Goal: Task Accomplishment & Management: Manage account settings

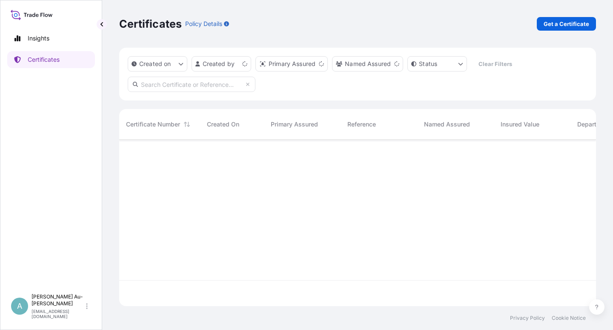
scroll to position [164, 470]
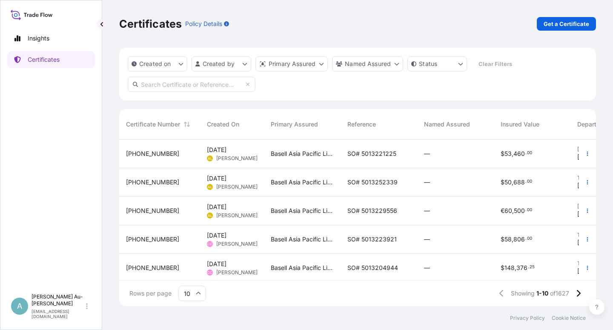
click at [172, 87] on input "text" at bounding box center [192, 84] width 128 height 15
type input "1638-1"
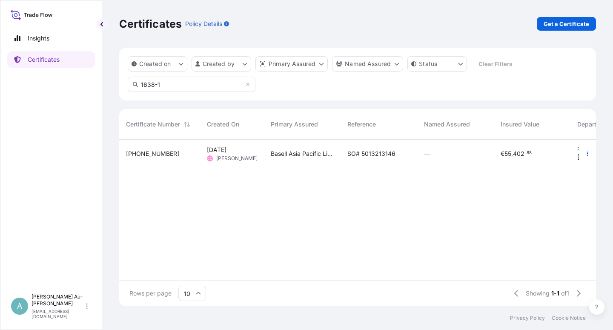
click at [371, 156] on span "SO# 5013213146" at bounding box center [371, 153] width 48 height 9
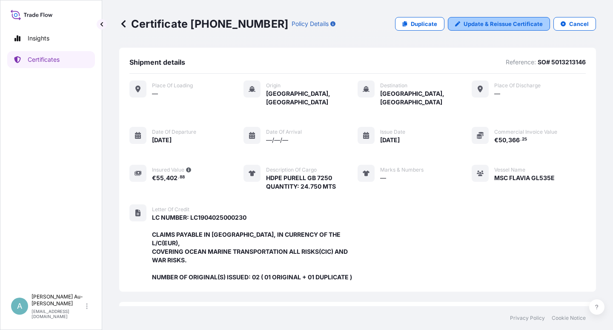
click at [483, 22] on p "Update & Reissue Certificate" at bounding box center [503, 24] width 79 height 9
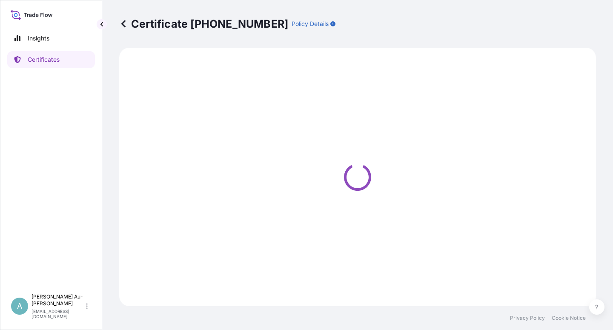
select select "Sea"
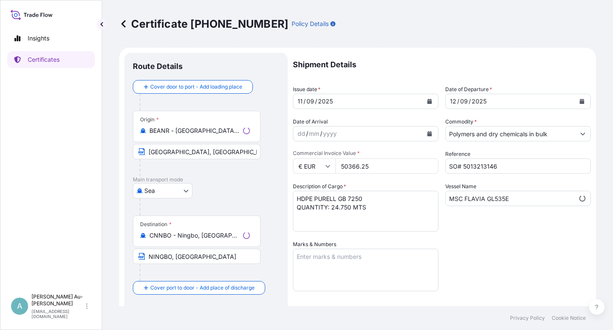
select select "32034"
click at [427, 100] on icon "Calendar" at bounding box center [429, 101] width 5 height 5
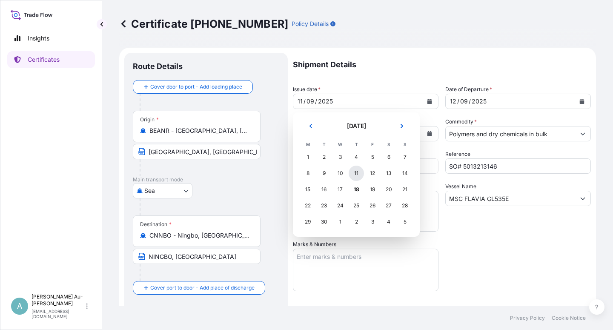
click at [356, 175] on div "11" at bounding box center [356, 173] width 15 height 15
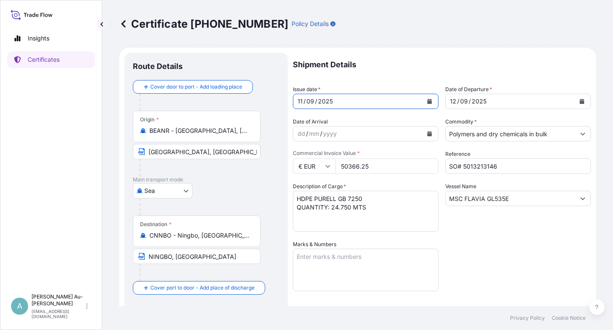
click at [185, 153] on input "[GEOGRAPHIC_DATA], [GEOGRAPHIC_DATA]" at bounding box center [197, 151] width 128 height 15
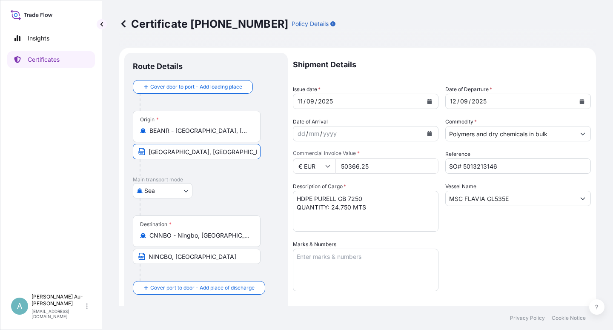
type input "[GEOGRAPHIC_DATA], [GEOGRAPHIC_DATA]"
click at [500, 255] on div "Shipment Details Issue date * [DATE] Date of Departure * [DATE] Date of Arrival…" at bounding box center [442, 272] width 298 height 438
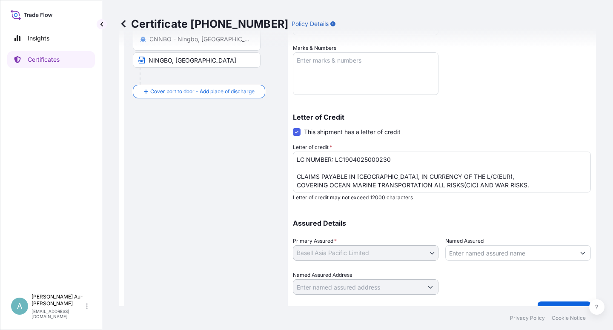
scroll to position [209, 0]
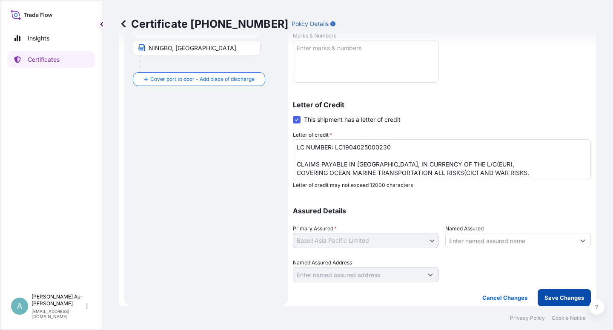
click at [550, 298] on p "Save Changes" at bounding box center [564, 297] width 40 height 9
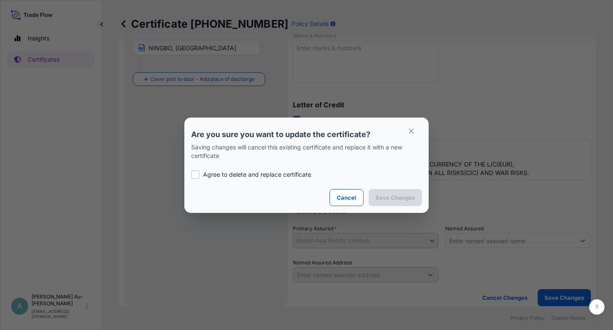
click at [268, 176] on p "Agree to delete and replace certificate" at bounding box center [257, 174] width 108 height 9
checkbox input "true"
click at [403, 195] on p "Save Changes" at bounding box center [395, 197] width 40 height 9
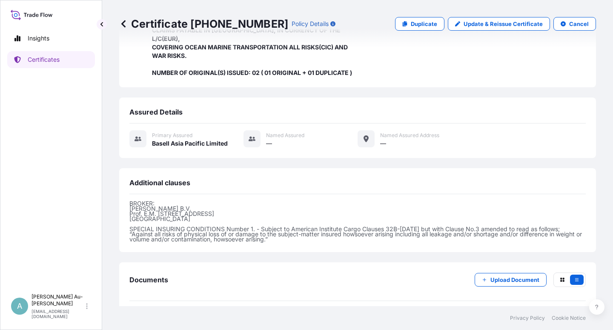
scroll to position [227, 0]
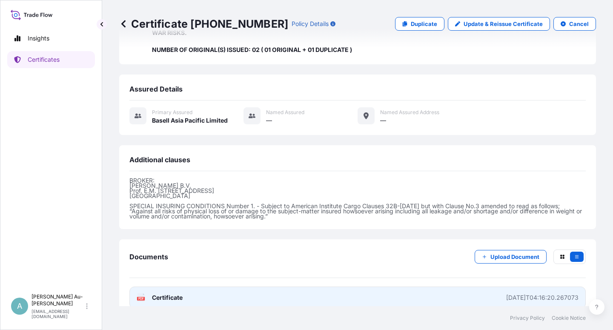
click at [265, 287] on link "PDF Certificate [DATE]T04:16:20.267073" at bounding box center [357, 297] width 456 height 22
